Goal: Information Seeking & Learning: Learn about a topic

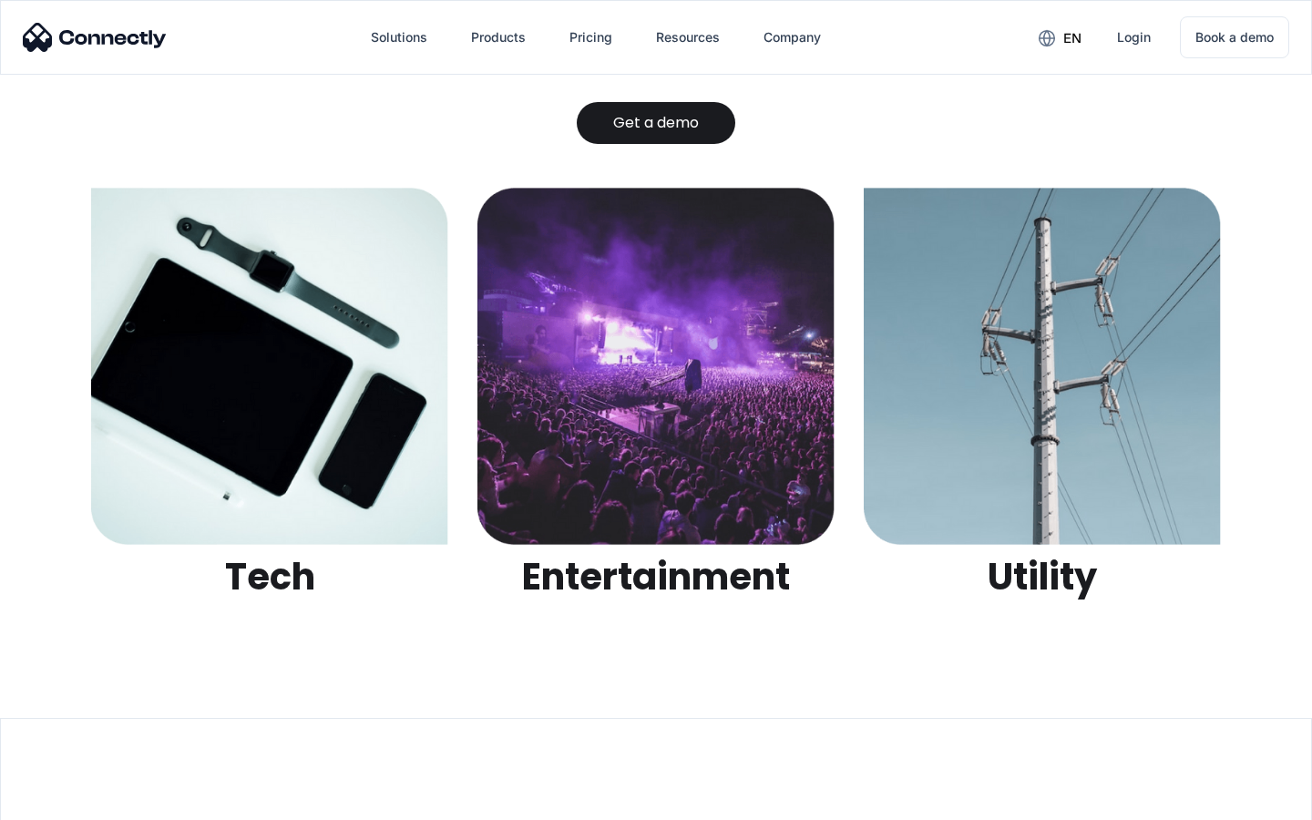
scroll to position [5746, 0]
